Goal: Task Accomplishment & Management: Manage account settings

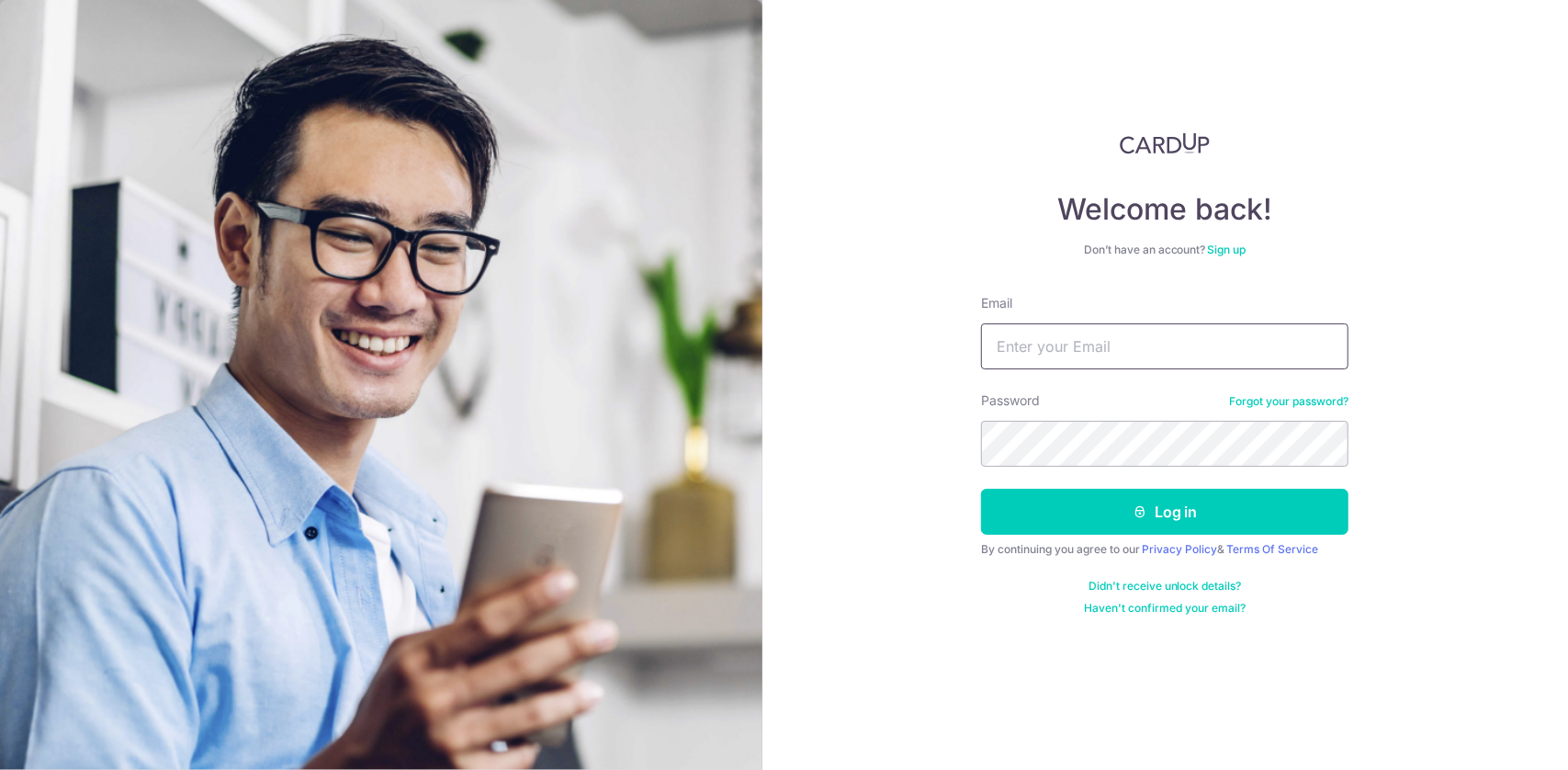
click at [1090, 334] on input "Email" at bounding box center [1165, 346] width 367 height 46
type input "[EMAIL_ADDRESS][DOMAIN_NAME]"
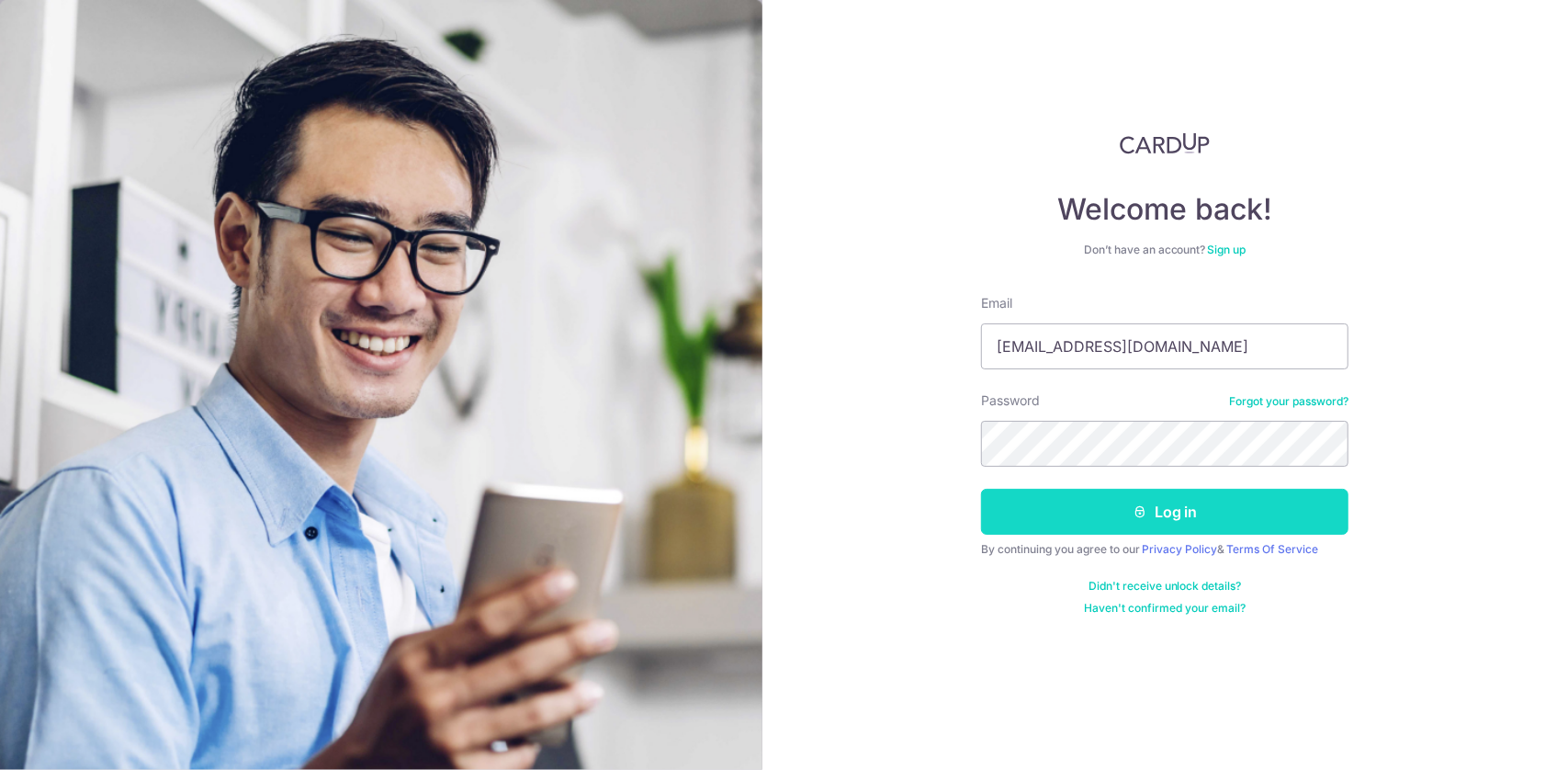
click at [1165, 509] on button "Log in" at bounding box center [1165, 511] width 367 height 46
